Goal: Task Accomplishment & Management: Manage account settings

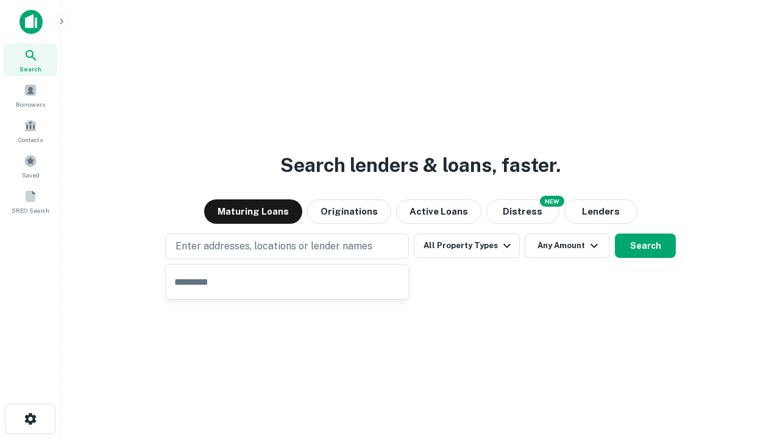
type input "**********"
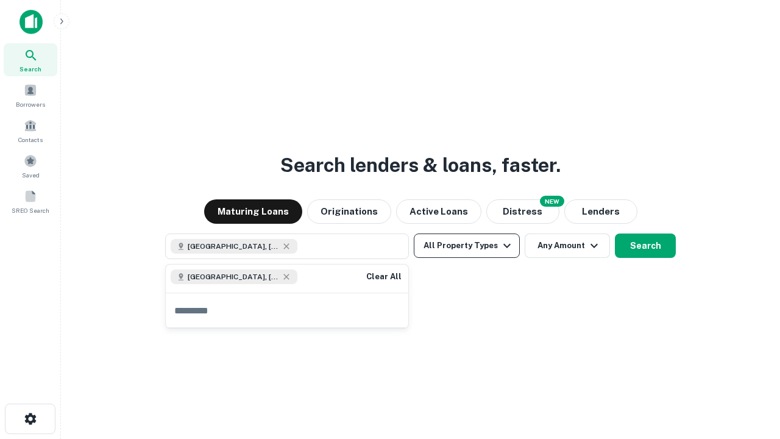
click at [467, 246] on button "All Property Types" at bounding box center [467, 245] width 106 height 24
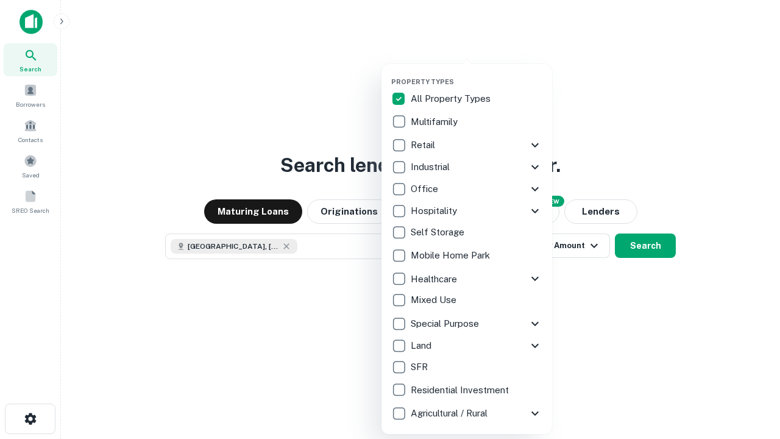
click at [476, 74] on button "button" at bounding box center [476, 74] width 171 height 1
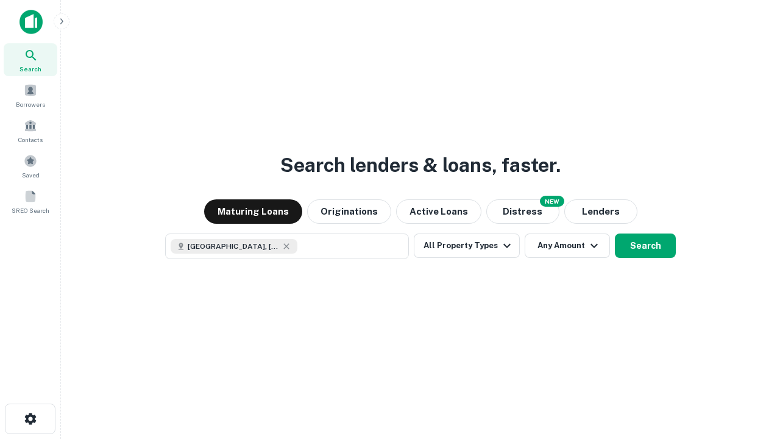
scroll to position [19, 0]
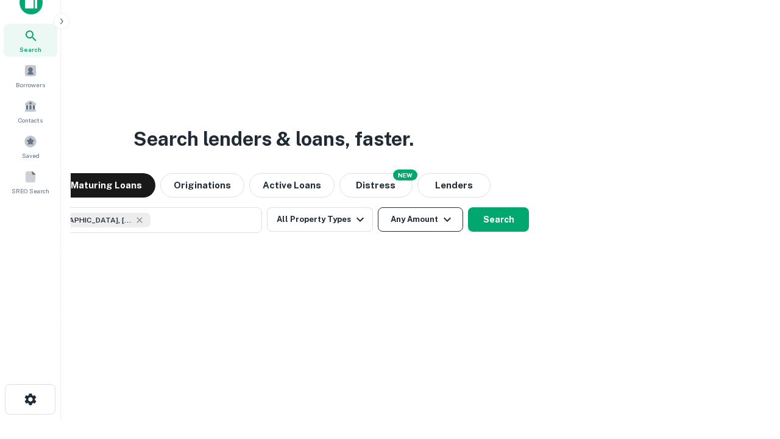
click at [378, 207] on button "Any Amount" at bounding box center [420, 219] width 85 height 24
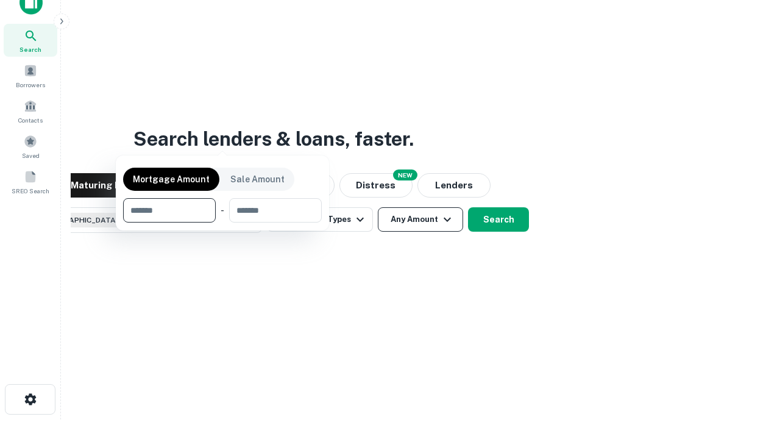
scroll to position [88, 345]
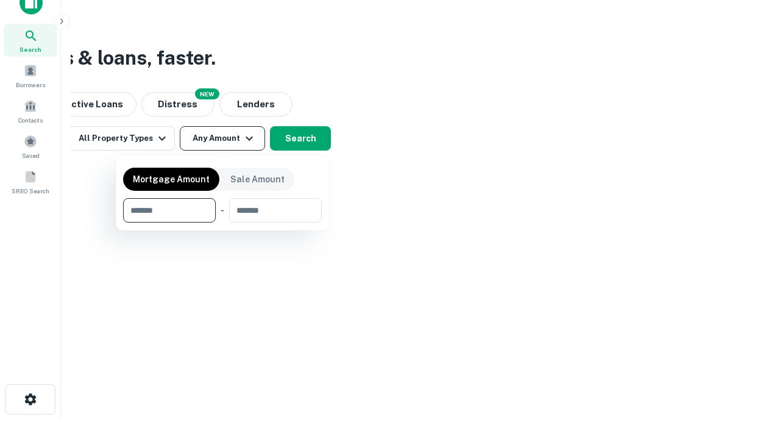
type input "*******"
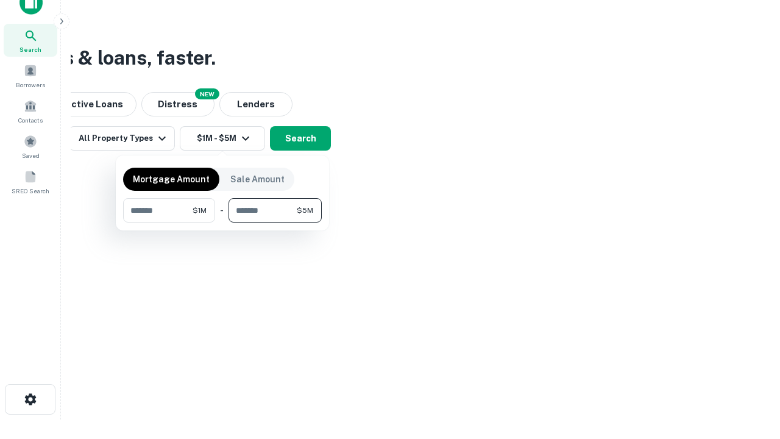
type input "*******"
click at [222, 222] on button "button" at bounding box center [222, 222] width 199 height 1
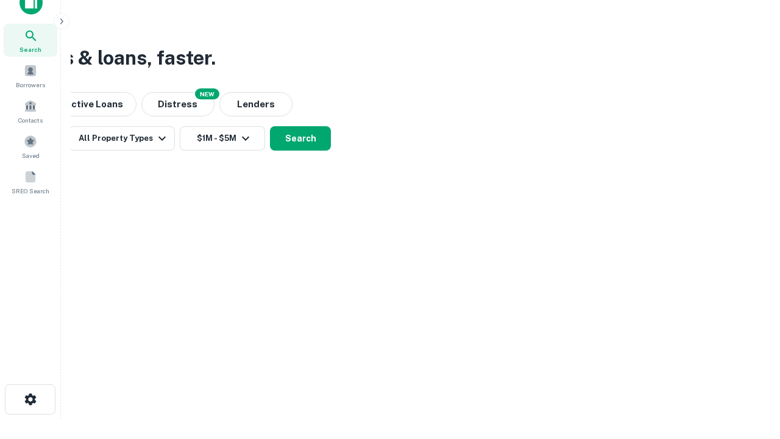
scroll to position [19, 0]
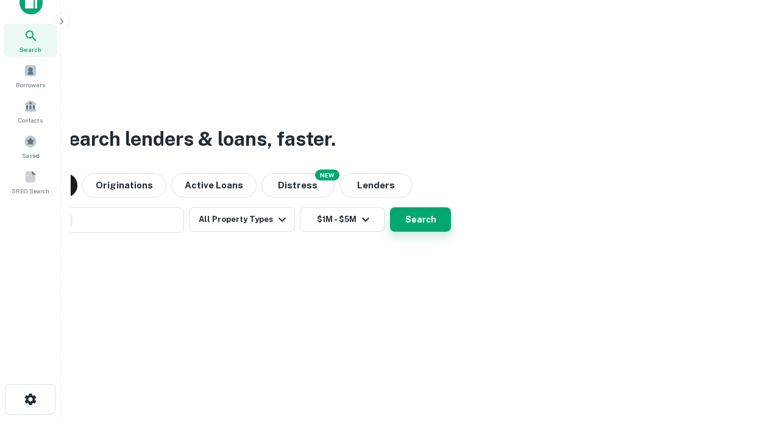
click at [390, 207] on button "Search" at bounding box center [420, 219] width 61 height 24
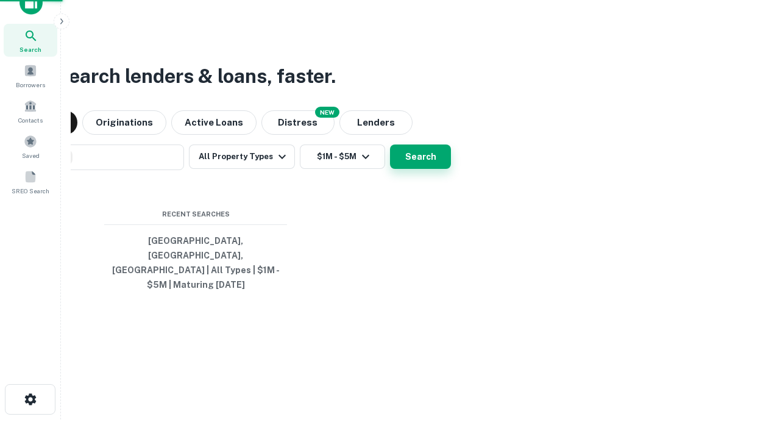
scroll to position [40, 345]
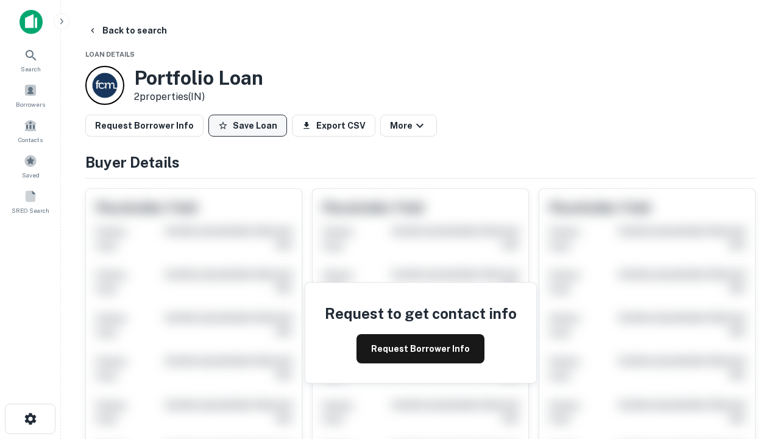
click at [247, 125] on button "Save Loan" at bounding box center [247, 126] width 79 height 22
click at [250, 125] on button "Loan Saved" at bounding box center [250, 126] width 84 height 22
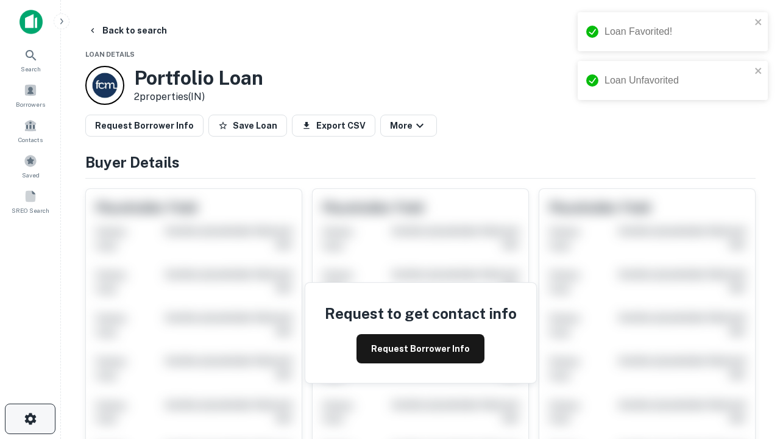
click at [30, 419] on icon "button" at bounding box center [30, 418] width 15 height 15
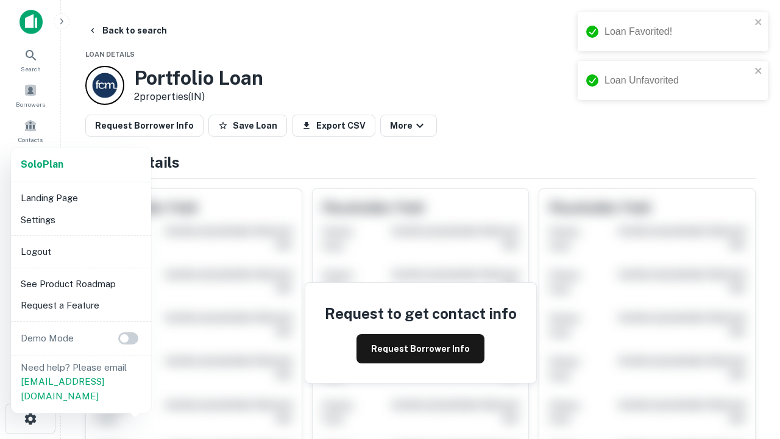
click at [80, 251] on li "Logout" at bounding box center [81, 252] width 130 height 22
